Goal: Task Accomplishment & Management: Manage account settings

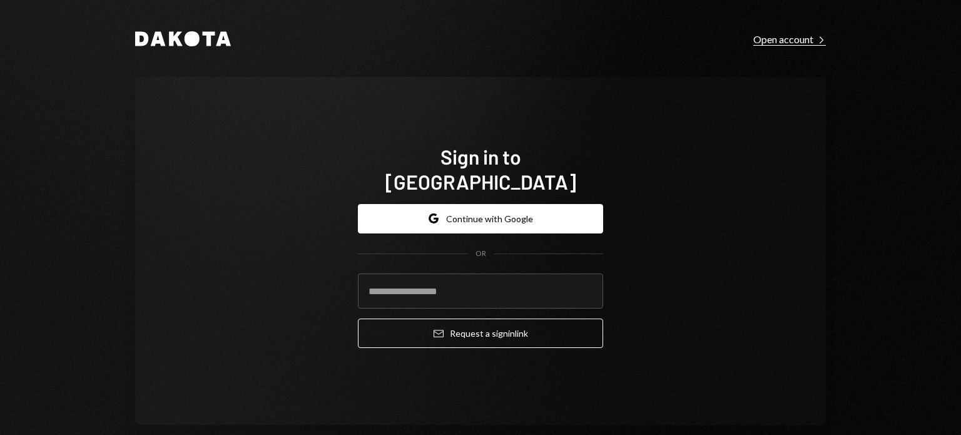
click at [820, 38] on icon at bounding box center [822, 39] width 4 height 7
